Goal: Information Seeking & Learning: Check status

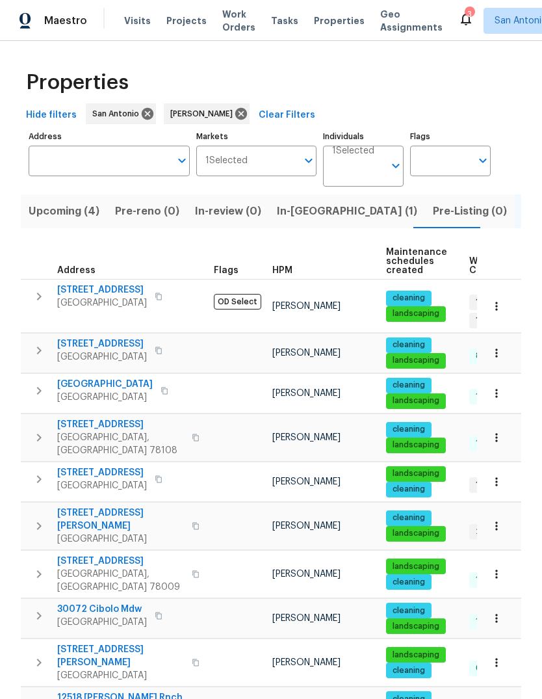
scroll to position [119, 0]
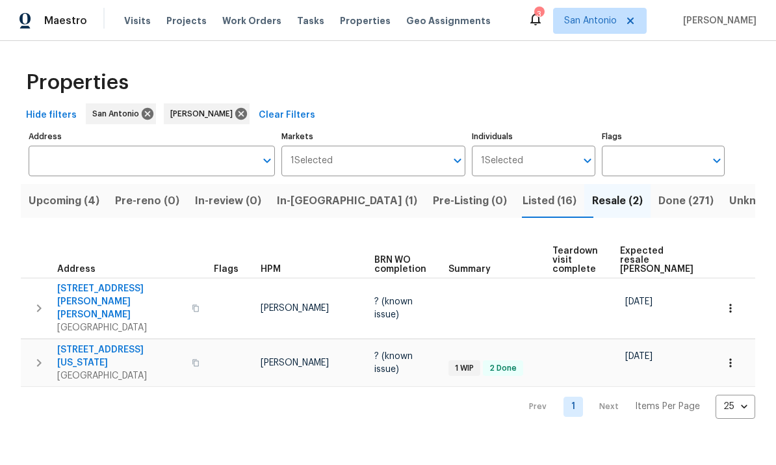
click at [112, 343] on span "2134 Virginia Blvd" at bounding box center [120, 356] width 127 height 26
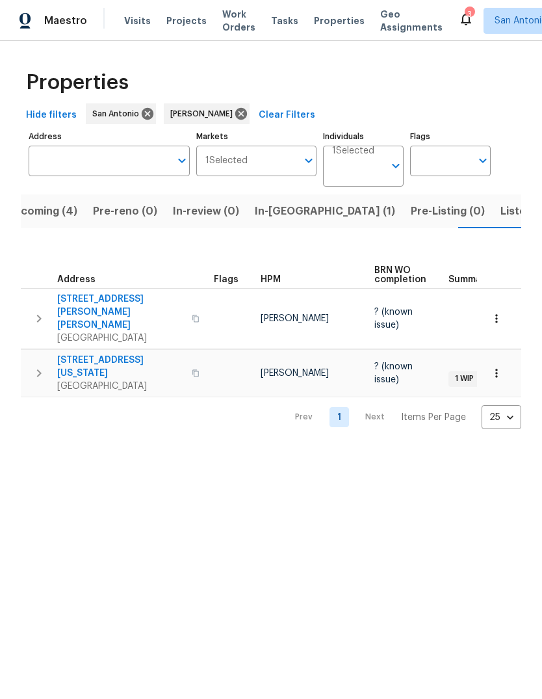
scroll to position [0, 23]
click at [492, 224] on button "Listed (16)" at bounding box center [527, 211] width 70 height 34
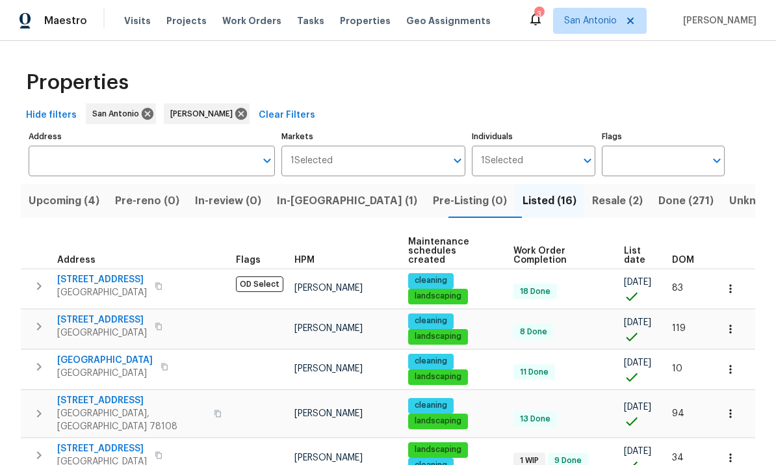
click at [70, 205] on span "Upcoming (4)" at bounding box center [64, 201] width 71 height 18
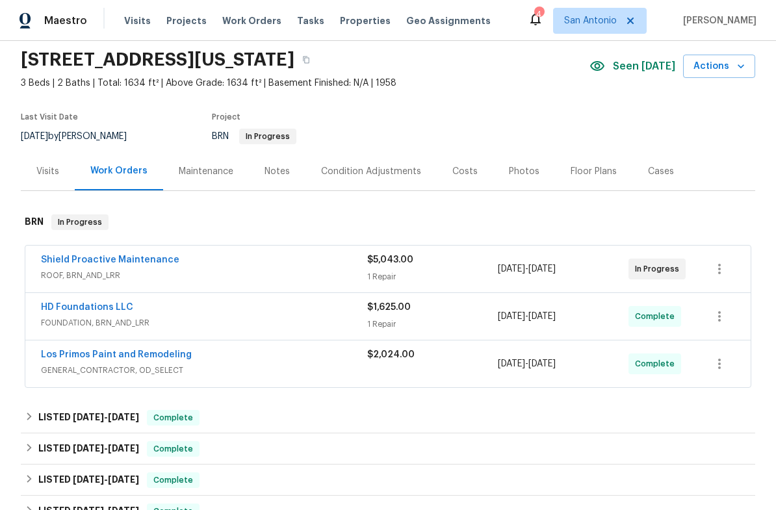
scroll to position [65, 0]
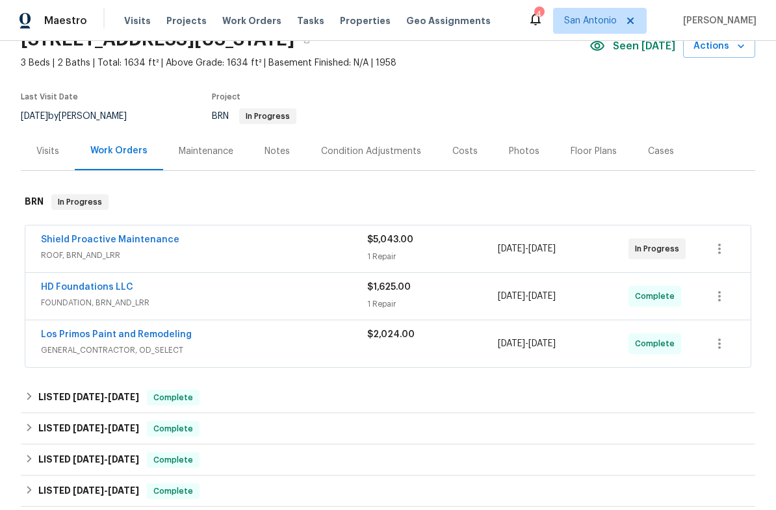
click at [140, 241] on link "Shield Proactive Maintenance" at bounding box center [110, 239] width 139 height 9
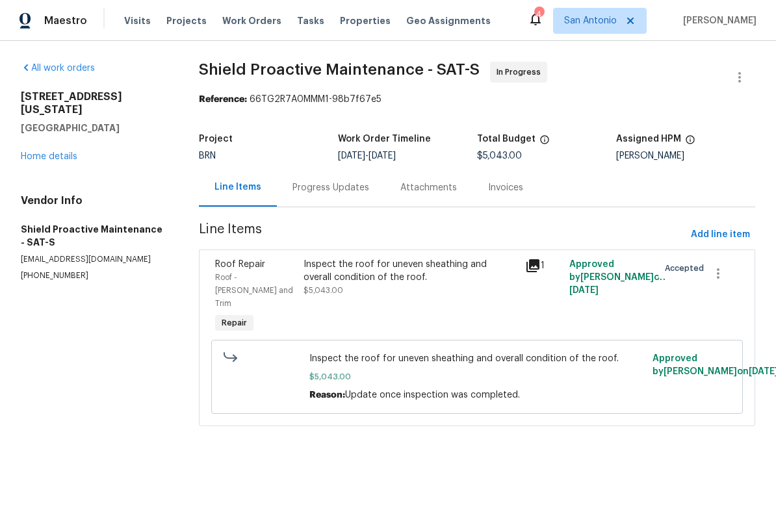
click at [342, 185] on div "Progress Updates" at bounding box center [331, 187] width 77 height 13
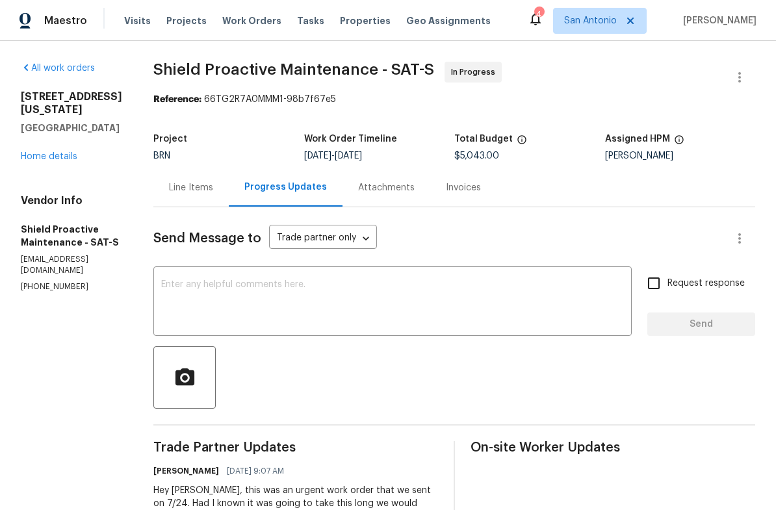
click at [47, 152] on link "Home details" at bounding box center [49, 156] width 57 height 9
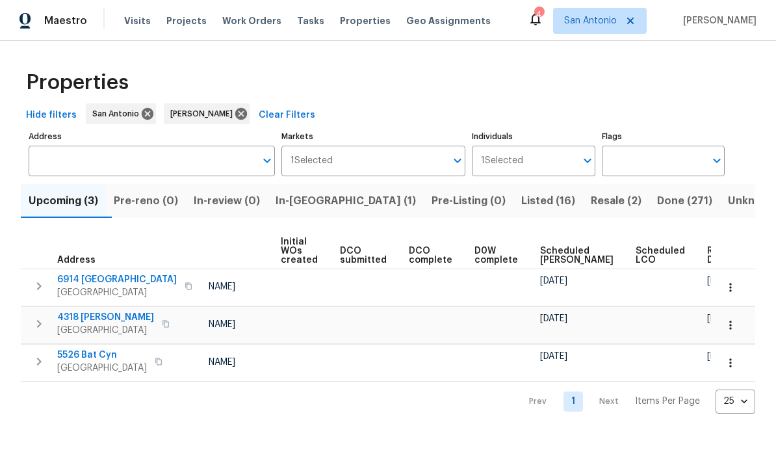
scroll to position [0, 93]
click at [637, 250] on span "Scheduled LCO" at bounding box center [661, 255] width 49 height 18
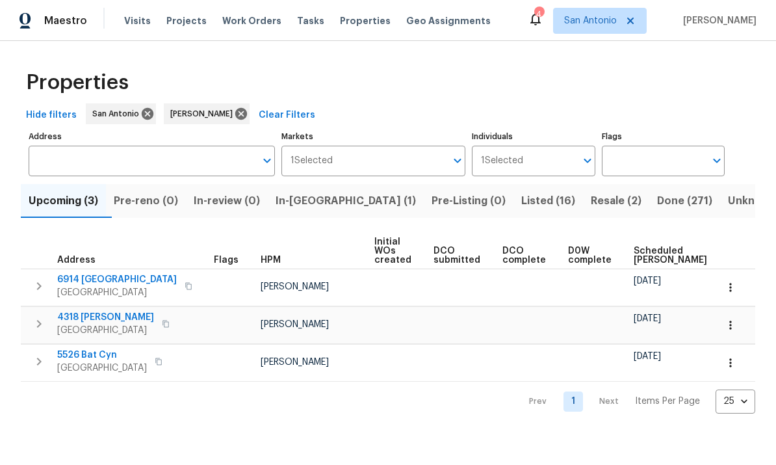
click at [322, 201] on span "In-[GEOGRAPHIC_DATA] (1)" at bounding box center [346, 201] width 140 height 18
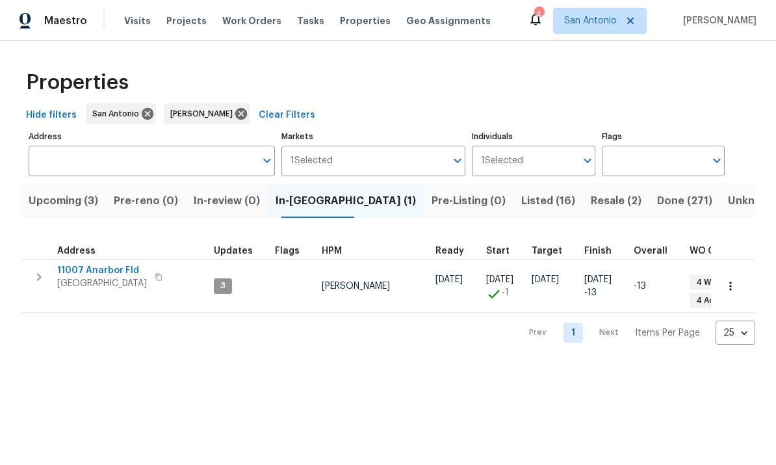
click at [42, 208] on span "Upcoming (3)" at bounding box center [64, 201] width 70 height 18
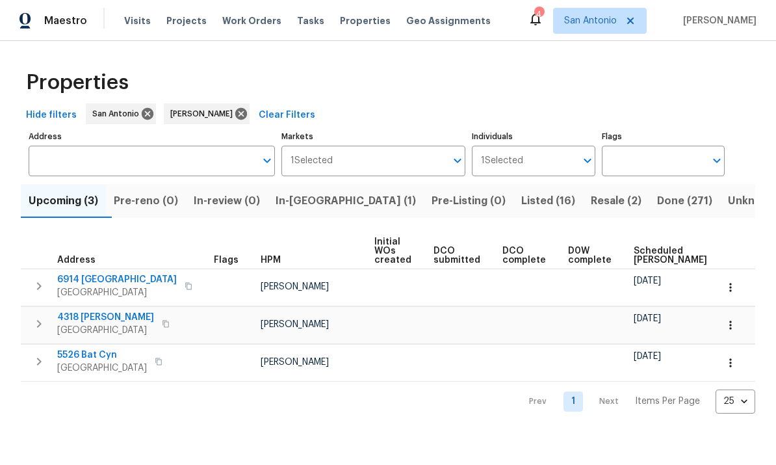
click at [311, 204] on span "In-[GEOGRAPHIC_DATA] (1)" at bounding box center [346, 201] width 140 height 18
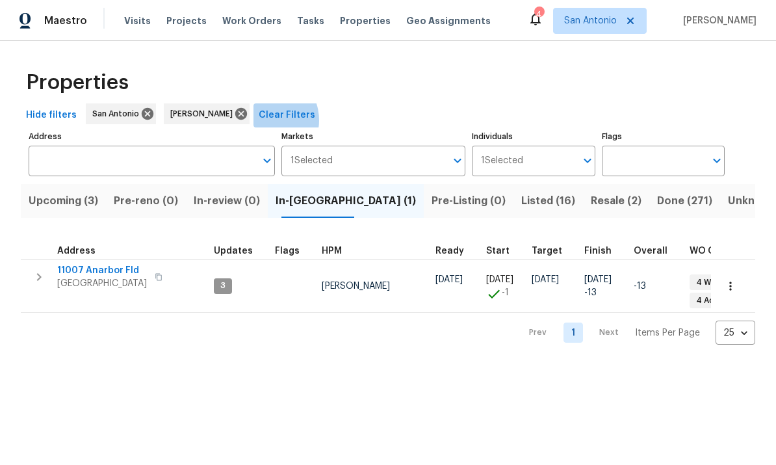
click at [187, 156] on input "Address" at bounding box center [142, 161] width 227 height 31
click at [186, 156] on input "Address" at bounding box center [142, 161] width 227 height 31
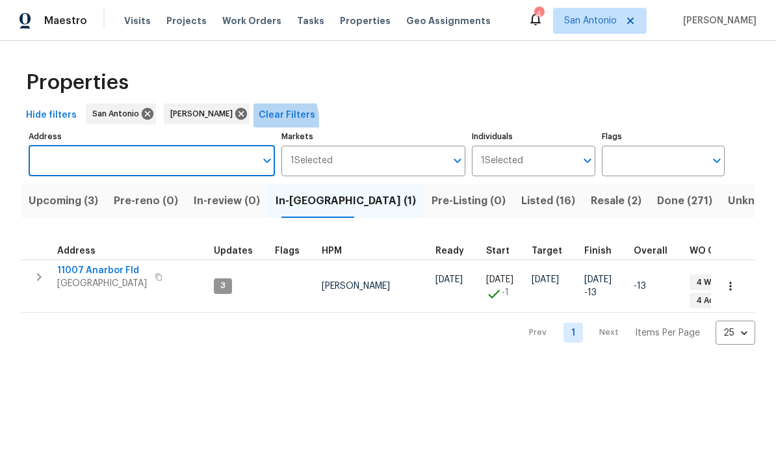
click at [173, 57] on div "Properties Hide filters [GEOGRAPHIC_DATA][PERSON_NAME] Clear Filters Address Ad…" at bounding box center [388, 203] width 776 height 324
